Goal: Information Seeking & Learning: Learn about a topic

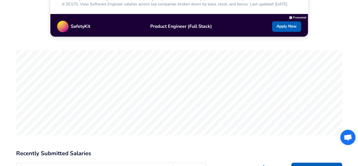
scroll to position [231, 0]
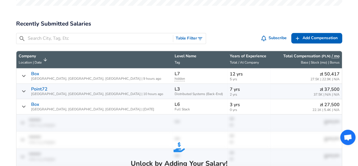
scroll to position [0, 0]
click at [181, 33] on button "Table Filter" at bounding box center [189, 38] width 33 height 10
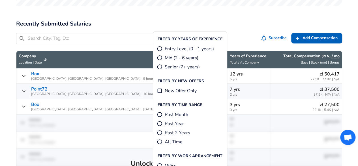
click at [187, 54] on span "Mid (2 - 6 years)" at bounding box center [182, 57] width 34 height 7
click at [163, 55] on input "Mid (2 - 6 years)" at bounding box center [160, 58] width 6 height 6
radio input "true"
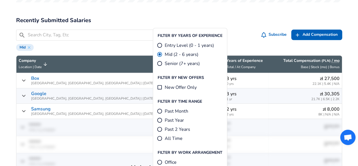
scroll to position [256, 0]
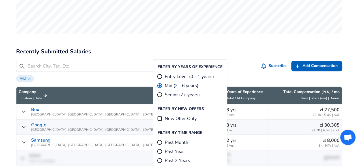
click at [248, 74] on div "Mid" at bounding box center [179, 78] width 326 height 8
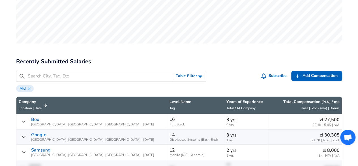
scroll to position [247, 0]
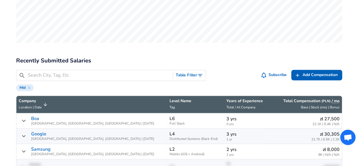
click at [142, 72] on input "Search City, Tag, Etc" at bounding box center [99, 75] width 143 height 7
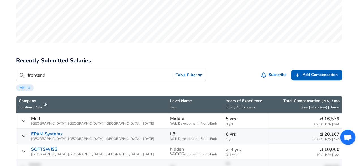
type input "frontend"
click at [141, 56] on h2 "Recently Submitted Salaries" at bounding box center [179, 60] width 326 height 9
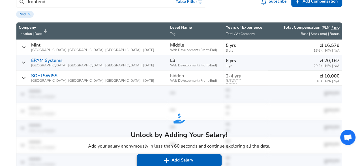
scroll to position [1, 0]
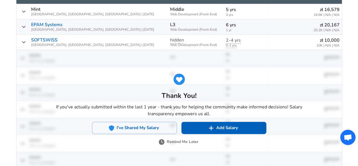
scroll to position [357, 0]
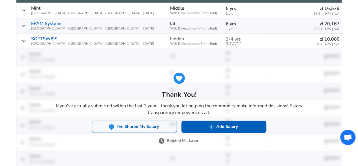
click at [154, 120] on button "I've Shared My Salary" at bounding box center [134, 126] width 85 height 12
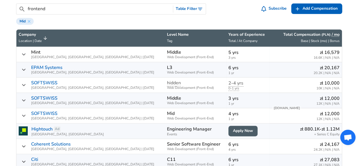
scroll to position [306, 0]
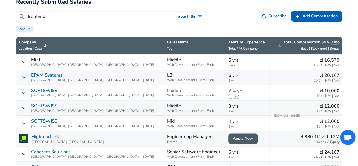
click at [280, 43] on icon "Salary Submissions" at bounding box center [279, 45] width 5 height 5
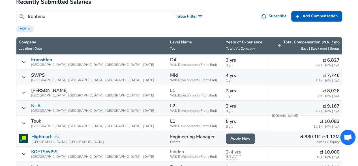
click at [280, 43] on icon "Salary Submissions" at bounding box center [279, 45] width 5 height 5
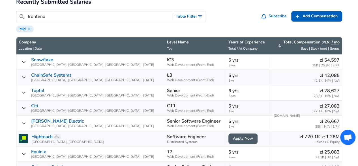
click at [280, 43] on icon "Salary Submissions" at bounding box center [279, 45] width 5 height 5
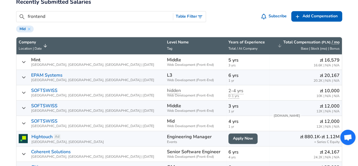
click at [280, 43] on icon "Salary Submissions" at bounding box center [279, 45] width 5 height 5
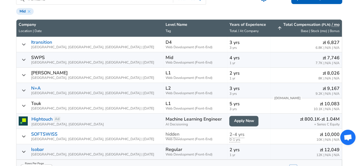
scroll to position [323, 0]
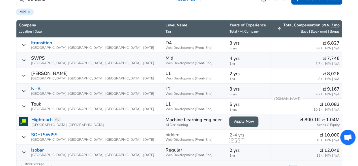
click at [280, 26] on icon "Salary Submissions" at bounding box center [279, 28] width 5 height 5
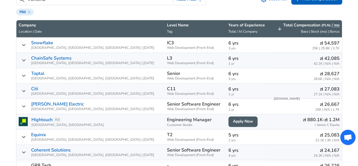
click at [26, 40] on div "Snowflake [GEOGRAPHIC_DATA], [GEOGRAPHIC_DATA], [GEOGRAPHIC_DATA] | [DATE]" at bounding box center [91, 44] width 144 height 9
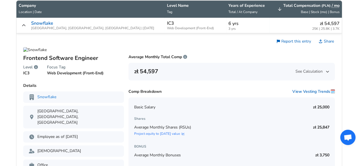
scroll to position [343, 0]
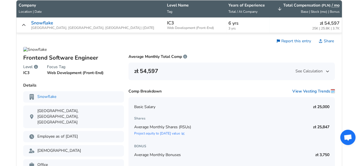
click at [27, 20] on div "Snowflake [GEOGRAPHIC_DATA], [GEOGRAPHIC_DATA], [GEOGRAPHIC_DATA] | [DATE]" at bounding box center [91, 24] width 144 height 9
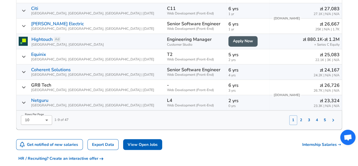
scroll to position [403, 0]
click at [299, 115] on button "2" at bounding box center [301, 120] width 8 height 10
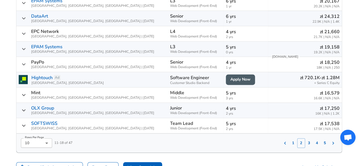
scroll to position [366, 0]
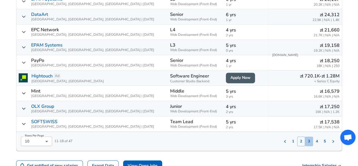
click at [308, 136] on button "3" at bounding box center [309, 141] width 8 height 10
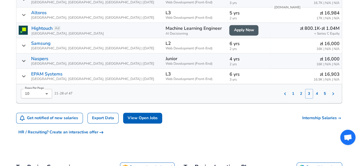
scroll to position [405, 0]
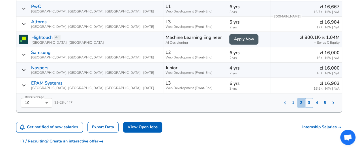
click at [301, 98] on button "2" at bounding box center [301, 103] width 8 height 10
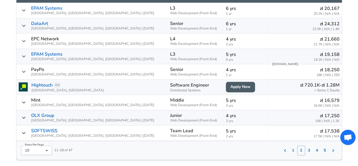
scroll to position [362, 0]
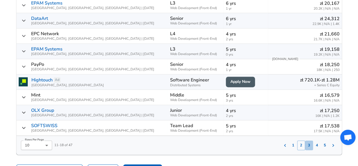
click at [309, 140] on button "3" at bounding box center [309, 145] width 8 height 10
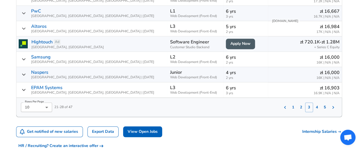
scroll to position [401, 0]
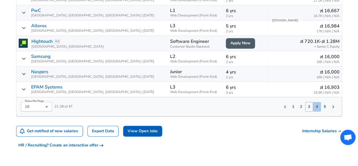
click at [318, 102] on button "4" at bounding box center [317, 107] width 8 height 10
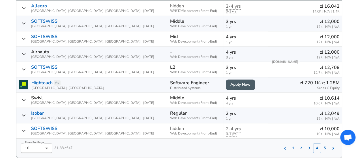
scroll to position [360, 0]
click at [322, 143] on button "5" at bounding box center [325, 148] width 8 height 10
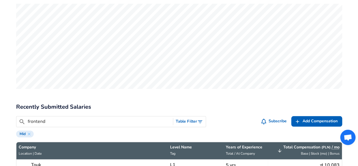
scroll to position [204, 0]
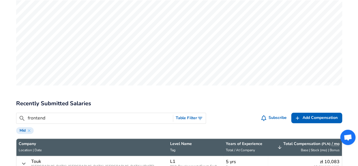
click at [52, 114] on input "frontend" at bounding box center [99, 117] width 143 height 7
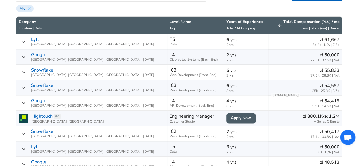
scroll to position [327, 0]
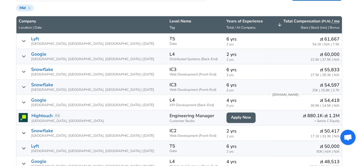
click at [23, 130] on icon "Salary Submissions" at bounding box center [24, 132] width 5 height 5
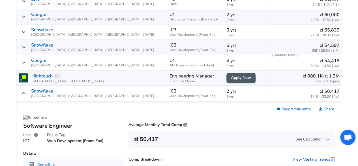
scroll to position [368, 0]
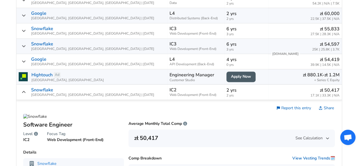
click at [318, 135] on span "See Calculation" at bounding box center [312, 138] width 34 height 6
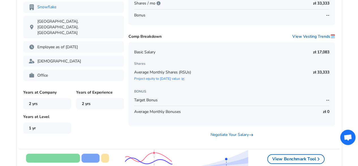
scroll to position [541, 0]
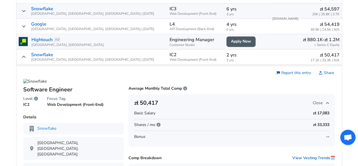
scroll to position [400, 0]
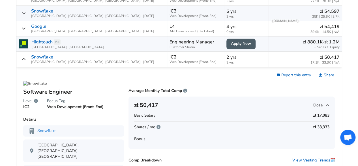
click at [23, 57] on icon "Salary Submissions" at bounding box center [24, 59] width 5 height 5
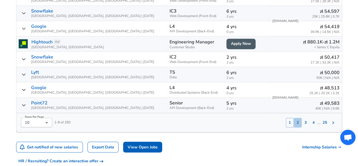
click at [300, 118] on button "2" at bounding box center [298, 123] width 8 height 10
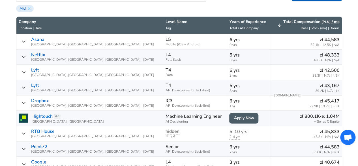
scroll to position [326, 0]
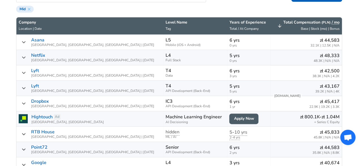
click at [28, 53] on div "Netflix [GEOGRAPHIC_DATA], [GEOGRAPHIC_DATA], [GEOGRAPHIC_DATA] | [DATE]" at bounding box center [90, 57] width 142 height 9
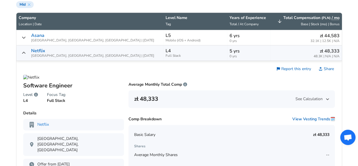
scroll to position [330, 0]
click at [22, 50] on icon "Salary Submissions" at bounding box center [24, 52] width 5 height 5
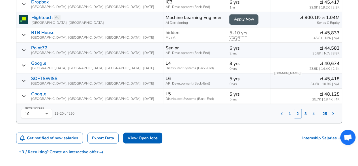
scroll to position [425, 0]
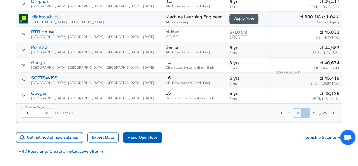
click at [304, 108] on button "3" at bounding box center [306, 113] width 8 height 10
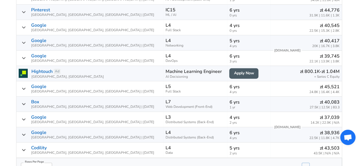
scroll to position [374, 0]
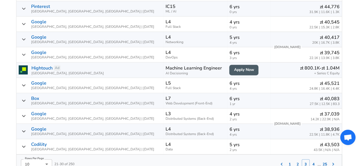
click at [24, 99] on icon "Salary Submissions" at bounding box center [23, 100] width 3 height 2
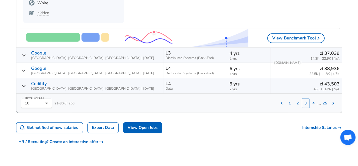
scroll to position [694, 0]
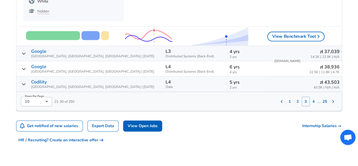
click at [313, 97] on button "4" at bounding box center [314, 102] width 8 height 10
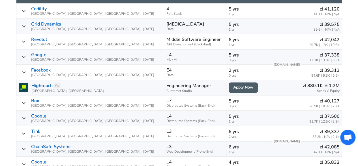
scroll to position [357, 0]
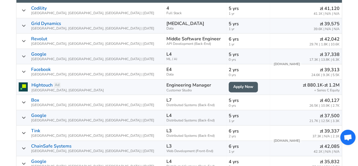
click at [346, 57] on div "zł 22,950 / MO Median Total Comp zł 16.6K 25th% zł 30.6K 75th% zł 37.8K 90th% A…" at bounding box center [179, 69] width 340 height 666
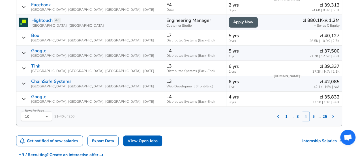
scroll to position [424, 0]
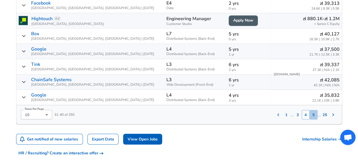
click at [315, 110] on button "5" at bounding box center [314, 115] width 8 height 10
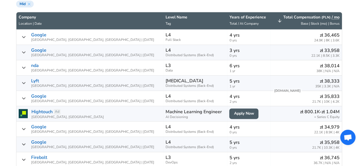
scroll to position [326, 0]
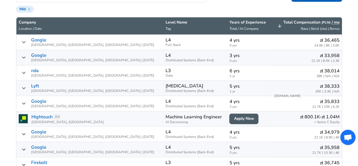
click at [26, 68] on div "nda [GEOGRAPHIC_DATA], MZ, [GEOGRAPHIC_DATA] | [DATE]" at bounding box center [90, 72] width 142 height 9
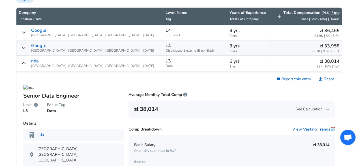
scroll to position [336, 0]
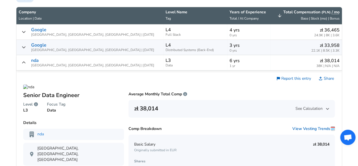
click at [25, 60] on icon "Salary Submissions" at bounding box center [24, 62] width 5 height 5
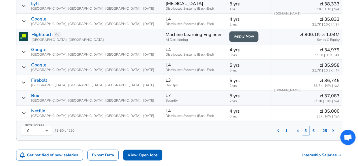
scroll to position [409, 0]
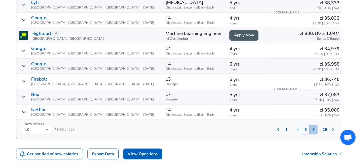
click at [313, 124] on button "6" at bounding box center [314, 129] width 8 height 10
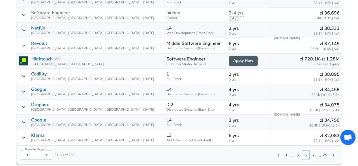
scroll to position [408, 0]
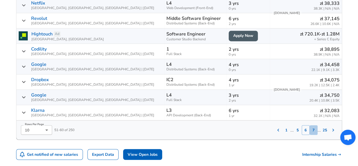
click at [314, 125] on button "7" at bounding box center [314, 130] width 8 height 10
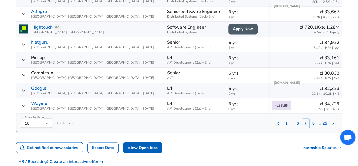
scroll to position [415, 0]
click at [315, 118] on button "8" at bounding box center [314, 123] width 8 height 10
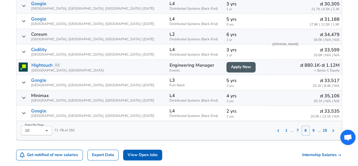
scroll to position [378, 0]
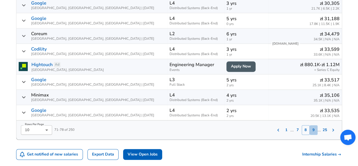
click at [314, 125] on button "9" at bounding box center [314, 130] width 8 height 10
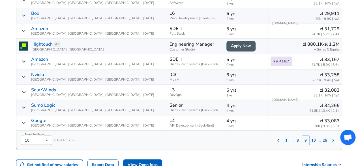
scroll to position [399, 0]
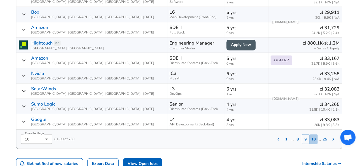
click at [313, 134] on button "10" at bounding box center [314, 139] width 8 height 10
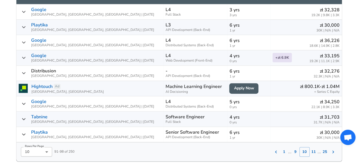
scroll to position [356, 0]
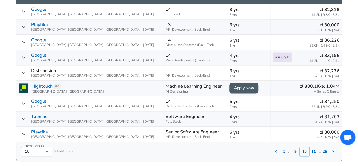
click at [317, 146] on button "11" at bounding box center [314, 151] width 8 height 10
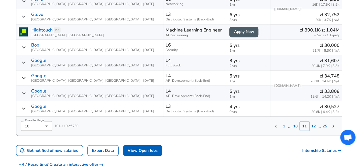
scroll to position [413, 0]
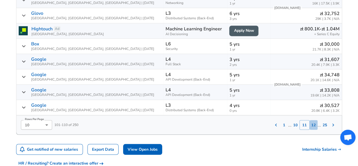
click at [316, 120] on button "12" at bounding box center [314, 125] width 8 height 10
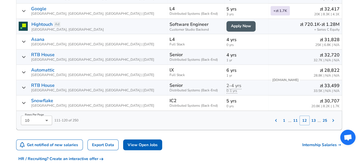
scroll to position [418, 0]
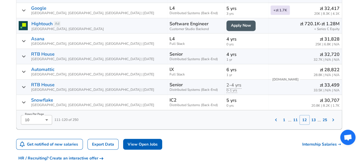
click at [312, 115] on button "13" at bounding box center [314, 120] width 8 height 10
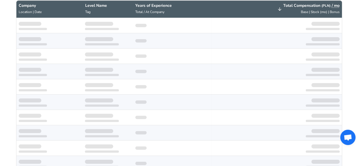
scroll to position [326, 0]
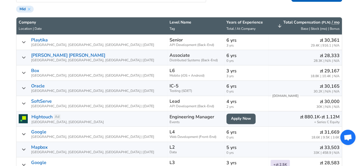
click at [23, 55] on icon "Salary Submissions" at bounding box center [24, 57] width 5 height 5
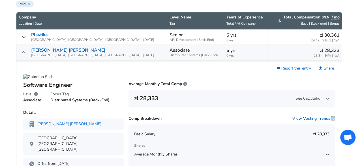
scroll to position [328, 0]
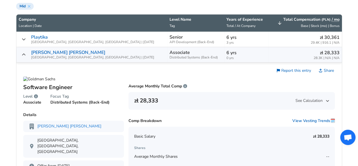
click at [24, 52] on icon "Salary Submissions" at bounding box center [24, 54] width 5 height 5
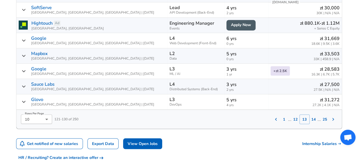
scroll to position [420, 0]
